Goal: Information Seeking & Learning: Check status

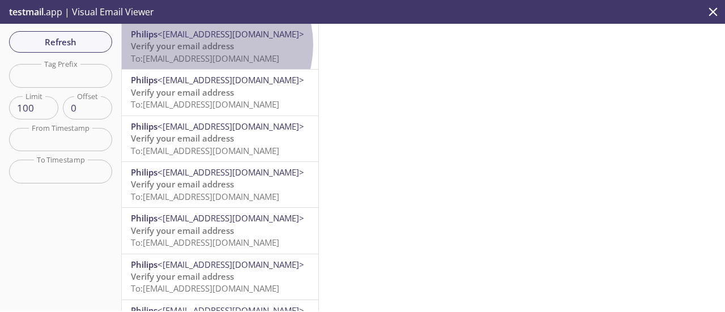
click at [208, 45] on span "Verify your email address" at bounding box center [182, 45] width 103 height 11
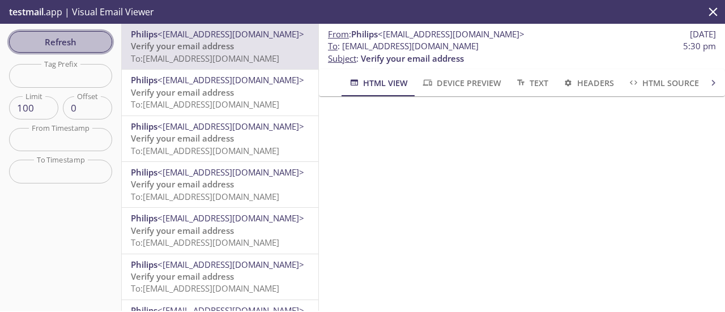
click at [71, 42] on span "Refresh" at bounding box center [60, 42] width 85 height 15
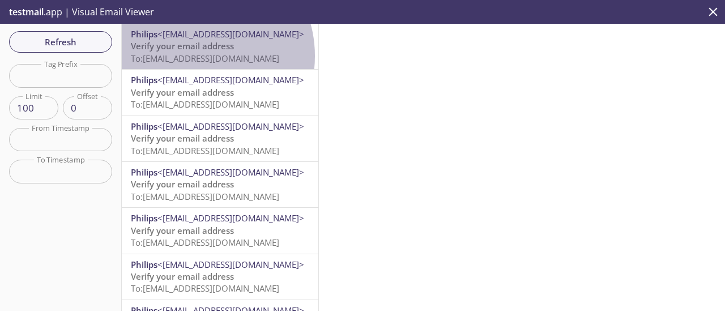
click at [191, 56] on span "To: [EMAIL_ADDRESS][DOMAIN_NAME]" at bounding box center [205, 58] width 148 height 11
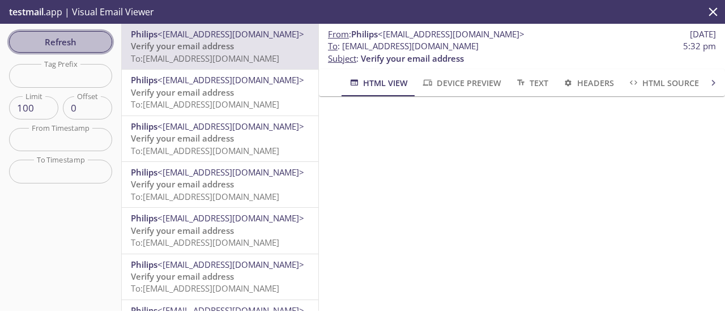
click at [99, 32] on button "Refresh" at bounding box center [60, 42] width 103 height 22
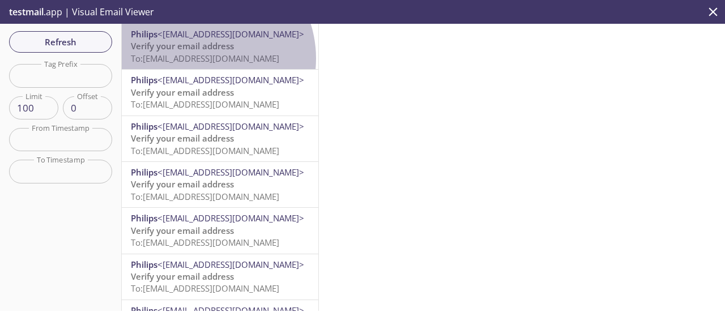
click at [202, 58] on span "To: [EMAIL_ADDRESS][DOMAIN_NAME]" at bounding box center [205, 58] width 148 height 11
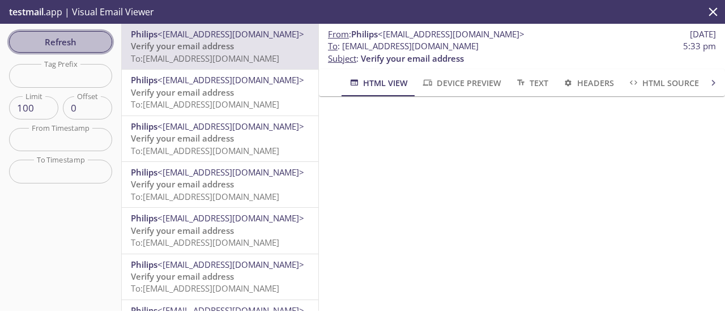
click at [64, 40] on span "Refresh" at bounding box center [60, 42] width 85 height 15
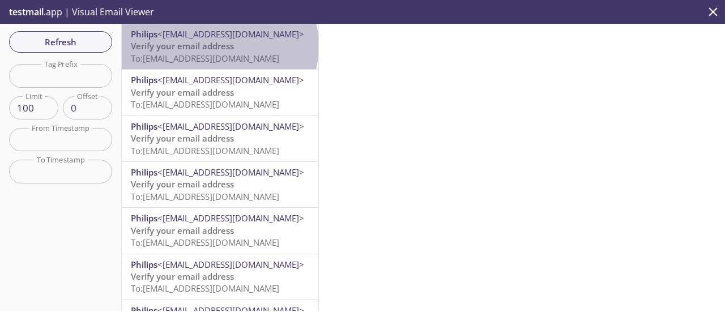
click at [219, 46] on span "Verify your email address" at bounding box center [182, 45] width 103 height 11
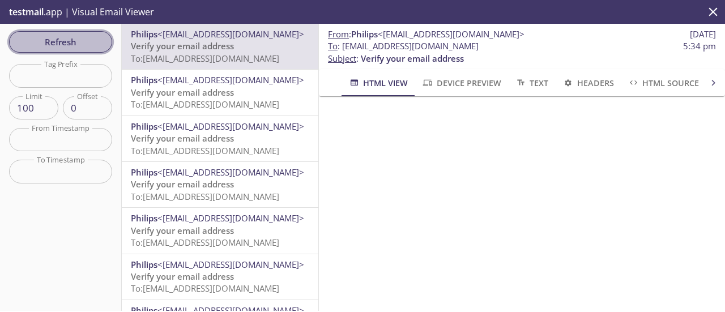
click at [85, 46] on span "Refresh" at bounding box center [60, 42] width 85 height 15
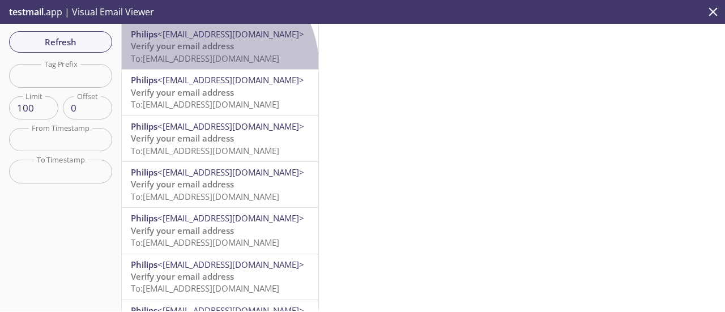
click at [210, 66] on div "Philips <[EMAIL_ADDRESS][DOMAIN_NAME]> Verify your email address To: [EMAIL_ADD…" at bounding box center [220, 46] width 197 height 45
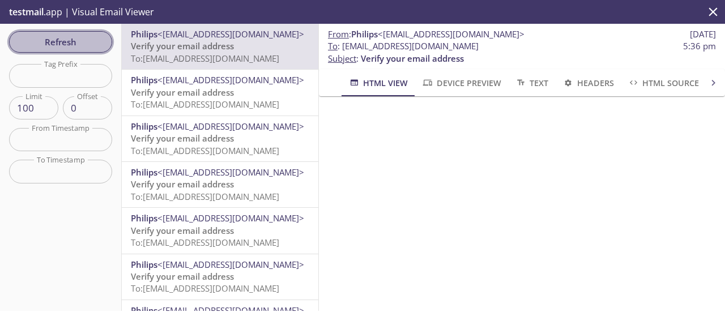
click at [73, 42] on span "Refresh" at bounding box center [60, 42] width 85 height 15
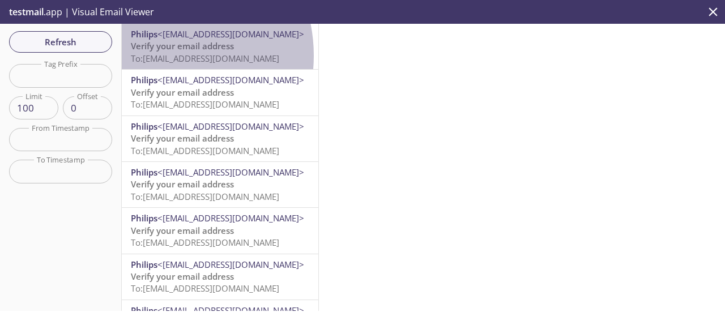
click at [154, 56] on span "To: [EMAIL_ADDRESS][DOMAIN_NAME]" at bounding box center [205, 58] width 148 height 11
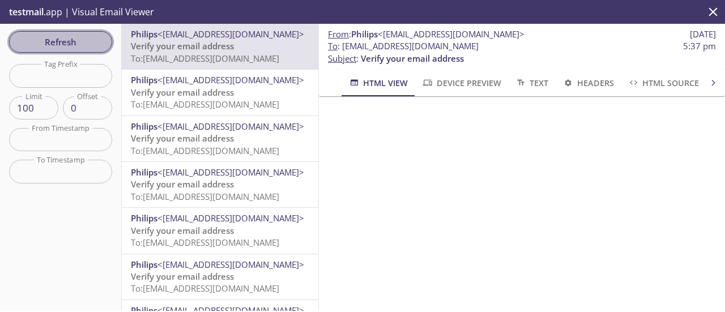
click at [88, 40] on span "Refresh" at bounding box center [60, 42] width 85 height 15
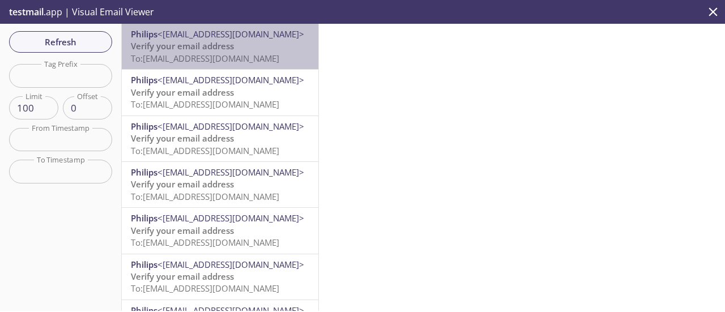
click at [221, 54] on span "To: [EMAIL_ADDRESS][DOMAIN_NAME]" at bounding box center [205, 58] width 148 height 11
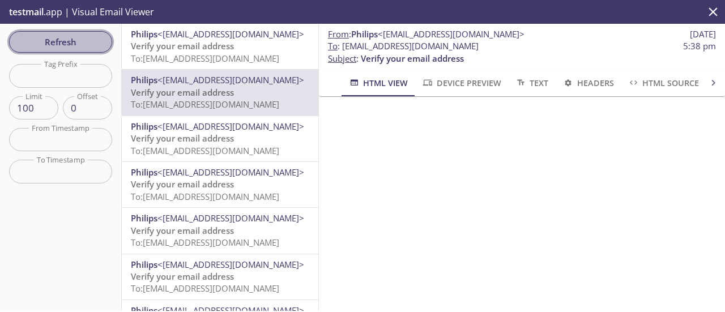
click at [87, 36] on span "Refresh" at bounding box center [60, 42] width 85 height 15
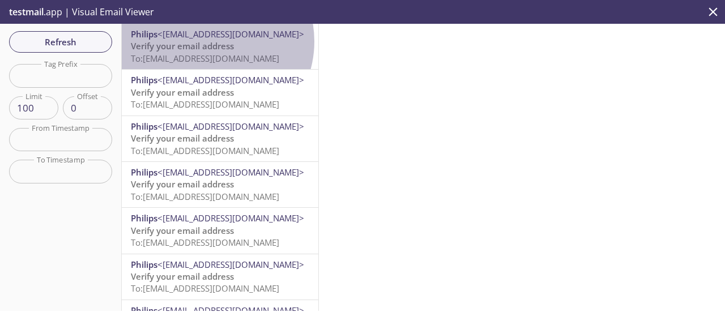
click at [207, 41] on span "Verify your email address" at bounding box center [182, 45] width 103 height 11
